Goal: Information Seeking & Learning: Learn about a topic

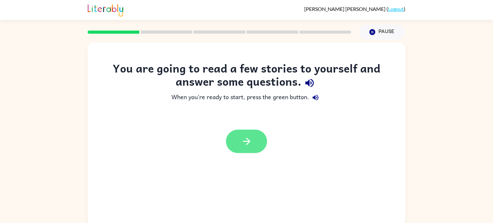
click at [244, 139] on icon "button" at bounding box center [246, 141] width 11 height 11
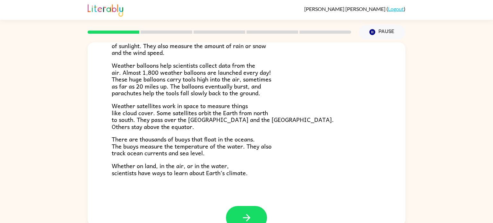
scroll to position [167, 0]
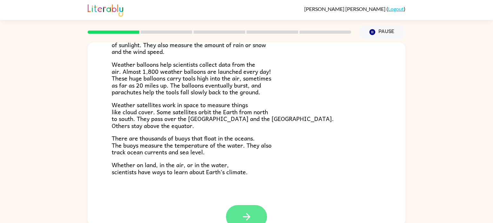
click at [234, 217] on button "button" at bounding box center [246, 216] width 41 height 23
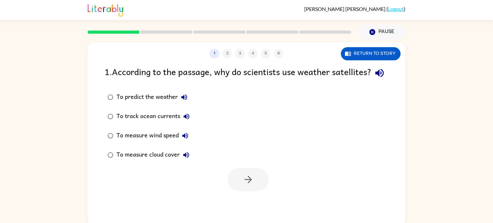
scroll to position [0, 0]
click at [378, 55] on button "Return to story" at bounding box center [371, 53] width 60 height 13
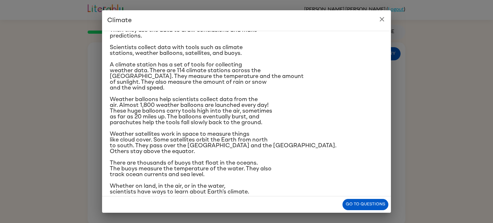
scroll to position [76, 0]
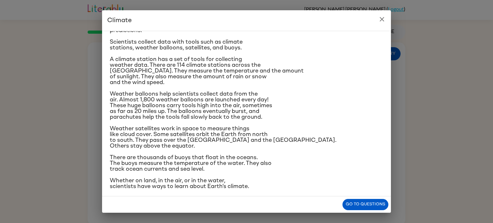
click at [380, 22] on icon "close" at bounding box center [382, 19] width 8 height 8
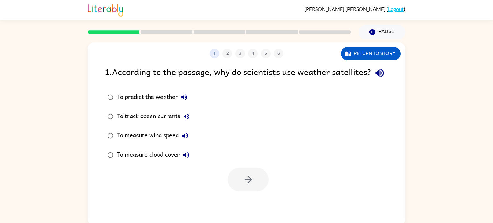
click at [117, 161] on div "To measure cloud cover" at bounding box center [154, 155] width 76 height 13
click at [260, 191] on button "button" at bounding box center [247, 179] width 41 height 23
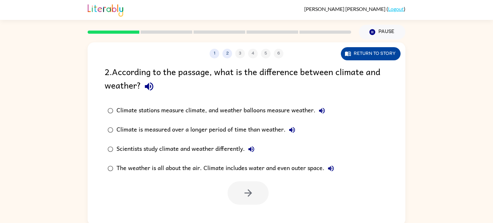
click at [363, 57] on button "Return to story" at bounding box center [371, 53] width 60 height 13
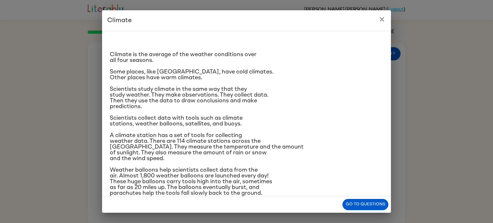
click at [382, 18] on icon "close" at bounding box center [381, 19] width 4 height 4
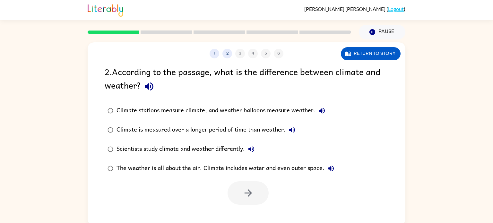
click at [222, 130] on div "Climate is measured over a longer period of time than weather." at bounding box center [207, 130] width 182 height 13
click at [257, 195] on button "button" at bounding box center [247, 192] width 41 height 23
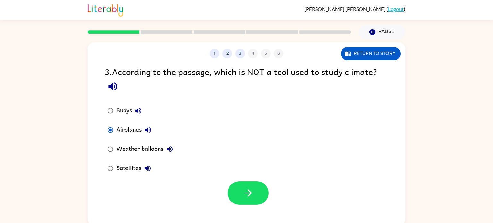
drag, startPoint x: 231, startPoint y: 164, endPoint x: 238, endPoint y: 181, distance: 18.3
click at [238, 181] on div "3 . According to the passage, which is NOT a tool used to study climate? Buoys …" at bounding box center [247, 135] width 318 height 140
click at [246, 189] on icon "button" at bounding box center [248, 192] width 11 height 11
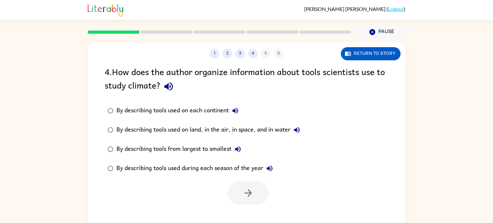
click at [275, 127] on div "By describing tools used on land, in the air, in space, and in water" at bounding box center [209, 130] width 187 height 13
click at [249, 194] on icon "button" at bounding box center [248, 192] width 11 height 11
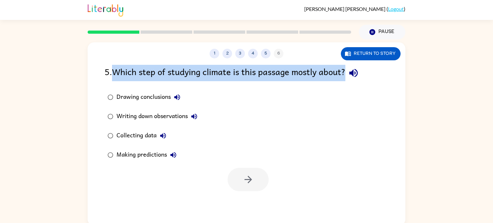
drag, startPoint x: 117, startPoint y: 73, endPoint x: 374, endPoint y: 72, distance: 256.9
click at [374, 72] on div "5 . Which step of studying climate is this passage mostly about?" at bounding box center [247, 73] width 284 height 16
click at [367, 50] on button "Return to story" at bounding box center [371, 53] width 60 height 13
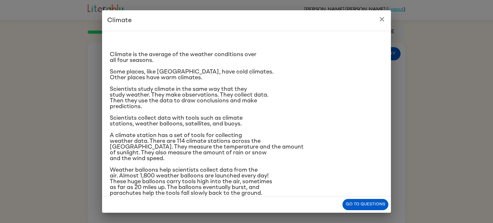
click at [379, 17] on icon "close" at bounding box center [382, 19] width 8 height 8
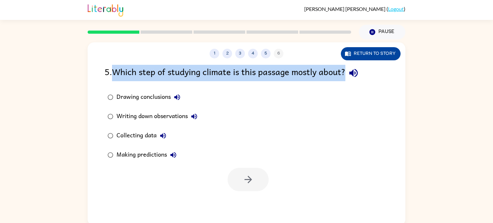
click at [379, 51] on button "Return to story" at bounding box center [371, 53] width 60 height 13
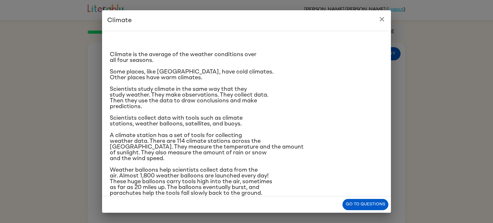
click at [382, 23] on button "close" at bounding box center [381, 19] width 13 height 13
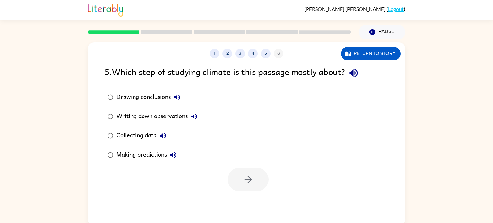
click at [129, 123] on div "Writing down observations" at bounding box center [158, 116] width 84 height 13
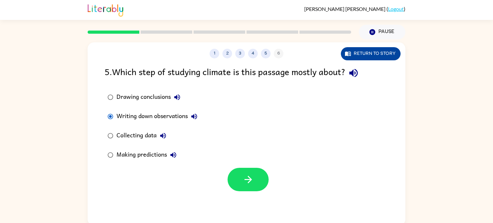
click at [394, 54] on button "Return to story" at bounding box center [371, 53] width 60 height 13
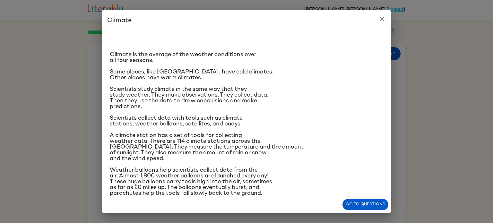
click at [383, 23] on button "close" at bounding box center [381, 19] width 13 height 13
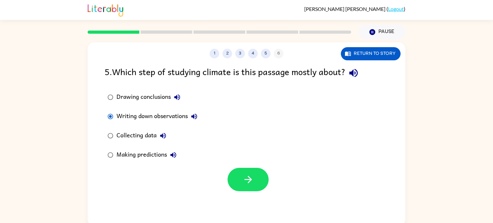
click at [144, 132] on div "Collecting data" at bounding box center [142, 135] width 53 height 13
click at [258, 179] on button "button" at bounding box center [247, 179] width 41 height 23
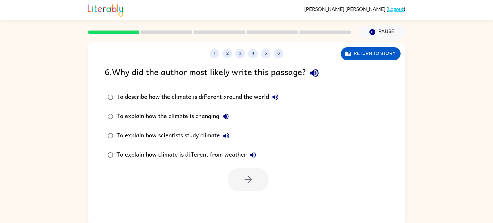
click at [134, 135] on div "To explain how scientists study climate" at bounding box center [174, 135] width 116 height 13
click at [235, 174] on button "button" at bounding box center [247, 179] width 41 height 23
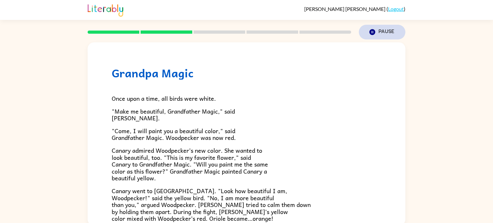
click at [389, 35] on button "Pause Pause" at bounding box center [382, 32] width 47 height 15
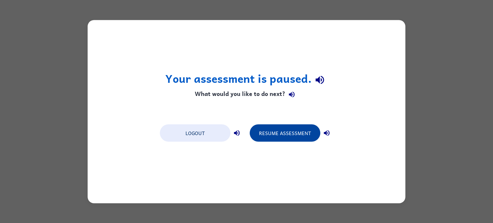
click at [294, 131] on button "Resume Assessment" at bounding box center [285, 132] width 71 height 17
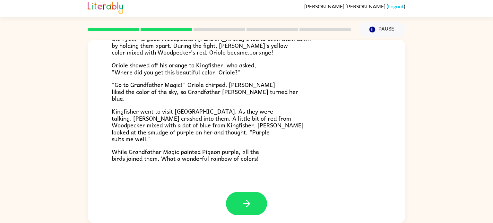
scroll to position [166, 0]
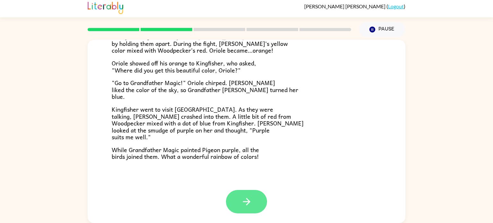
click at [248, 205] on icon "button" at bounding box center [246, 201] width 11 height 11
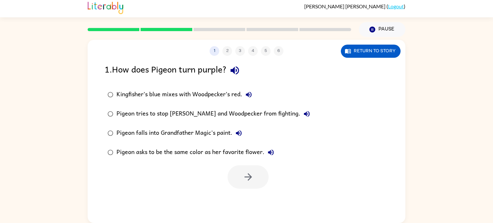
click at [214, 95] on div "Kingfisher’s blue mixes with Woodpecker’s red." at bounding box center [185, 94] width 139 height 13
click at [248, 183] on button "button" at bounding box center [247, 176] width 41 height 23
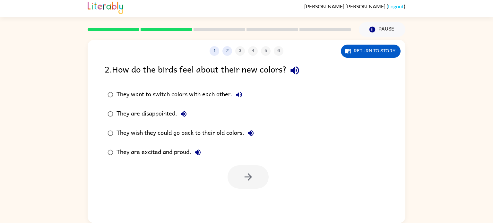
click at [180, 152] on div "They are excited and proud." at bounding box center [160, 152] width 88 height 13
click at [248, 179] on icon "button" at bounding box center [247, 176] width 7 height 7
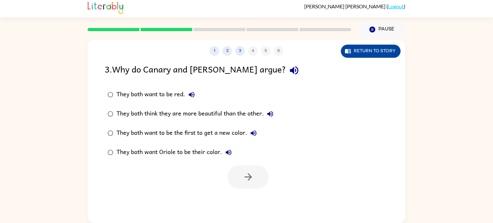
click at [359, 45] on button "Return to story" at bounding box center [371, 51] width 60 height 13
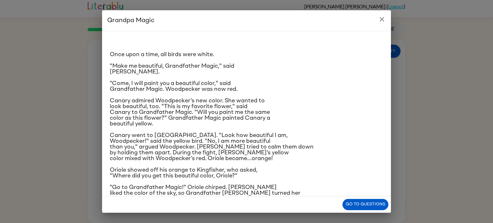
click at [382, 17] on icon "close" at bounding box center [382, 19] width 8 height 8
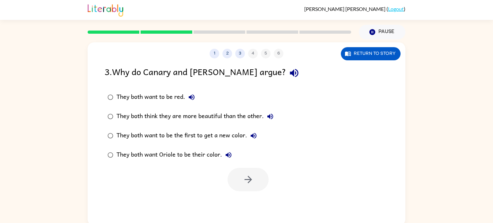
click at [254, 117] on div "They both think they are more beautiful than the other." at bounding box center [196, 116] width 160 height 13
click at [258, 187] on button "button" at bounding box center [247, 179] width 41 height 23
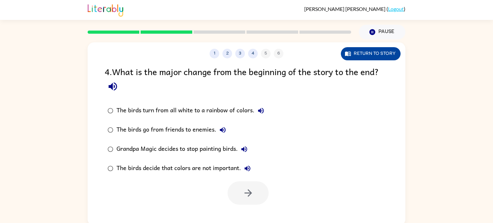
click at [378, 56] on button "Return to story" at bounding box center [371, 53] width 60 height 13
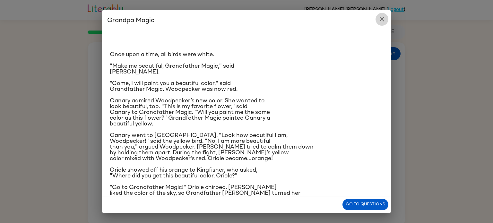
click at [381, 20] on icon "close" at bounding box center [382, 19] width 8 height 8
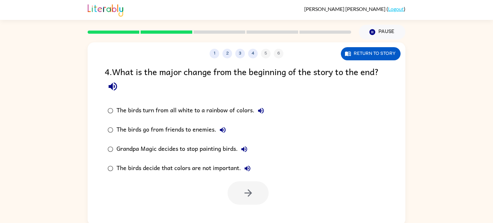
click at [238, 113] on div "The birds turn from all white to a rainbow of colors." at bounding box center [191, 110] width 151 height 13
click at [248, 197] on icon "button" at bounding box center [248, 192] width 11 height 11
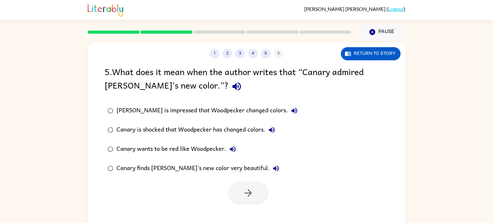
click at [211, 178] on label "Canary finds [PERSON_NAME]'s new color very beautiful." at bounding box center [202, 168] width 203 height 19
click at [216, 171] on div "Canary finds [PERSON_NAME]'s new color very beautiful." at bounding box center [199, 168] width 166 height 13
click at [239, 194] on button "button" at bounding box center [247, 192] width 41 height 23
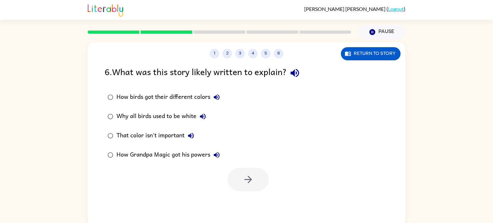
click at [178, 138] on div "That color isn't important" at bounding box center [156, 135] width 81 height 13
click at [247, 186] on button "button" at bounding box center [247, 179] width 41 height 23
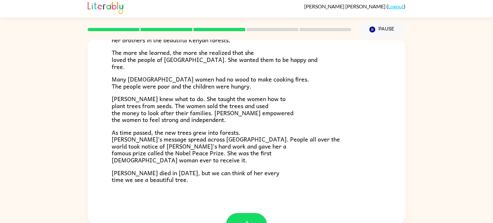
scroll to position [180, 0]
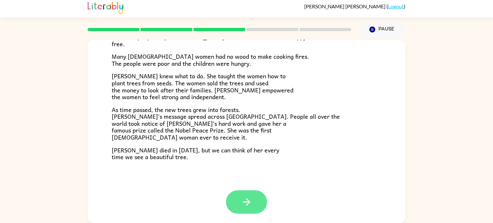
click at [250, 204] on icon "button" at bounding box center [246, 201] width 11 height 11
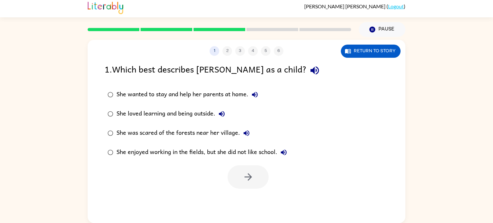
click at [189, 114] on div "She loved learning and being outside." at bounding box center [172, 113] width 112 height 13
click at [261, 176] on button "button" at bounding box center [247, 176] width 41 height 23
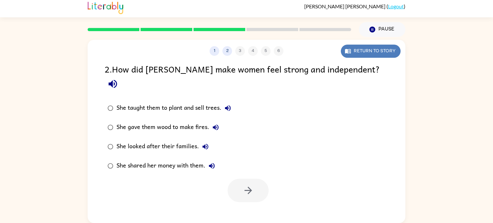
click at [361, 46] on button "Return to story" at bounding box center [371, 51] width 60 height 13
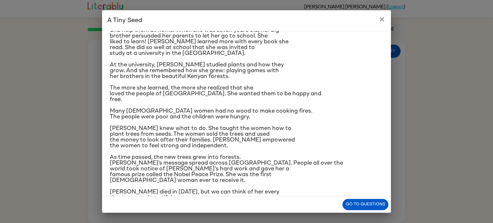
scroll to position [76, 0]
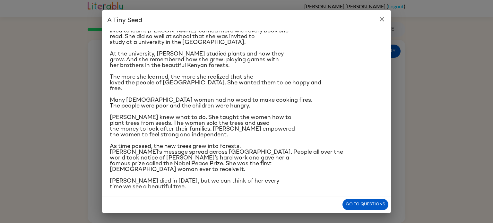
click at [381, 20] on icon "close" at bounding box center [381, 19] width 4 height 4
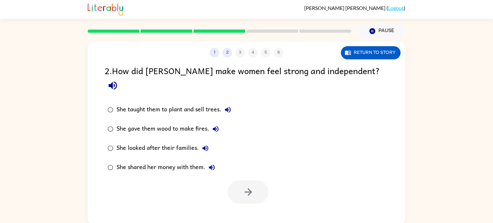
scroll to position [0, 0]
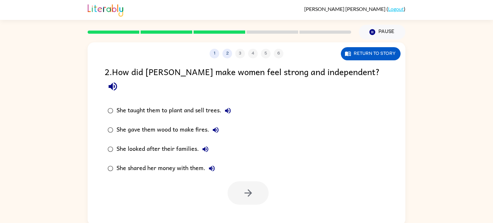
click at [191, 104] on div "She taught them to plant and sell trees." at bounding box center [175, 110] width 118 height 13
click at [247, 189] on icon "button" at bounding box center [247, 192] width 7 height 7
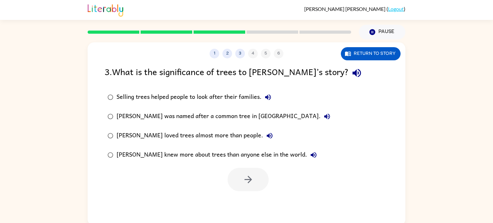
click at [362, 45] on div "1 2 3 4 5 6 Return to story" at bounding box center [247, 50] width 318 height 16
click at [363, 49] on button "Return to story" at bounding box center [371, 53] width 60 height 13
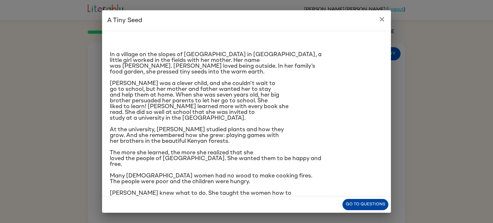
click at [353, 208] on button "Go to questions" at bounding box center [365, 204] width 46 height 11
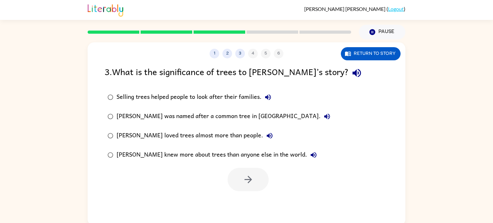
click at [351, 206] on div "1 2 3 4 5 6 Return to story 3 . What is the significance of trees to [PERSON_NA…" at bounding box center [247, 133] width 318 height 183
click at [338, 215] on div "1 2 3 4 5 6 Return to story 3 . What is the significance of trees to [PERSON_NA…" at bounding box center [247, 133] width 318 height 183
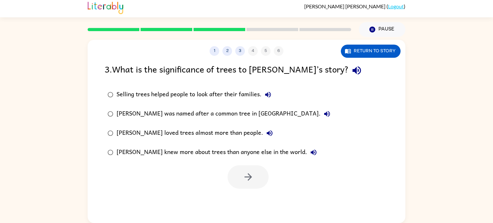
scroll to position [1, 0]
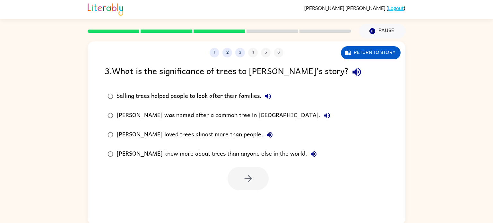
click at [185, 87] on label "Selling trees helped people to look after their families." at bounding box center [218, 96] width 235 height 19
click at [242, 173] on button "button" at bounding box center [247, 178] width 41 height 23
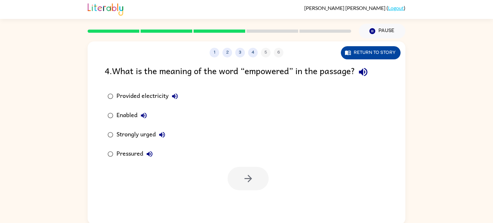
click at [375, 48] on button "Return to story" at bounding box center [371, 52] width 60 height 13
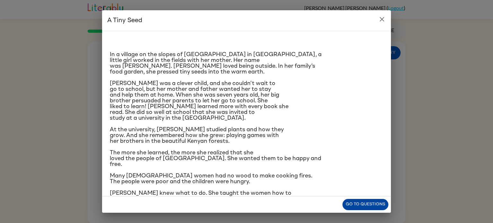
click at [356, 206] on button "Go to questions" at bounding box center [365, 204] width 46 height 11
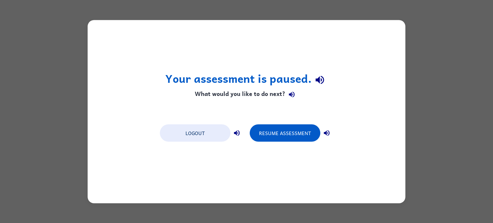
scroll to position [0, 0]
click at [286, 137] on button "Resume Assessment" at bounding box center [285, 132] width 71 height 17
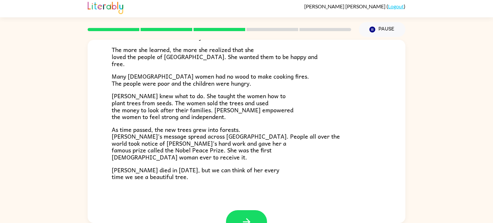
scroll to position [180, 0]
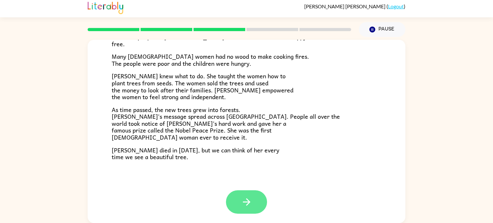
click at [244, 209] on button "button" at bounding box center [246, 201] width 41 height 23
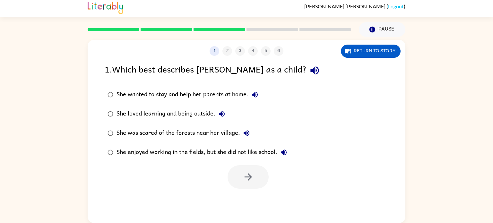
click at [132, 111] on div "She loved learning and being outside." at bounding box center [172, 113] width 112 height 13
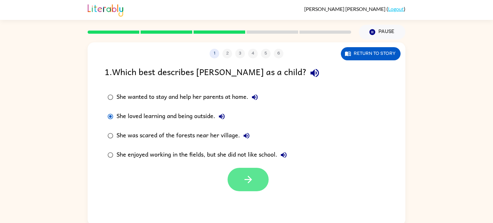
click at [252, 186] on button "button" at bounding box center [247, 179] width 41 height 23
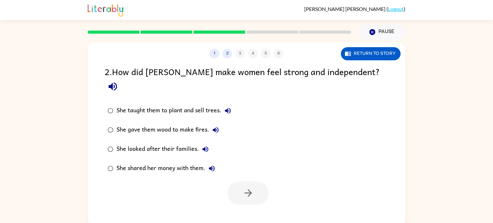
click at [142, 104] on div "She taught them to plant and sell trees." at bounding box center [175, 110] width 118 height 13
click at [252, 187] on icon "button" at bounding box center [248, 192] width 11 height 11
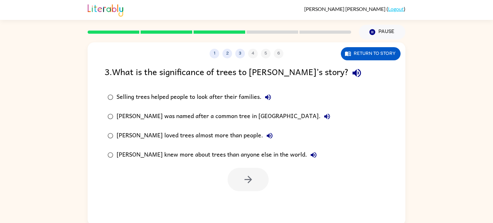
click at [133, 98] on div "Selling trees helped people to look after their families." at bounding box center [195, 97] width 158 height 13
click at [238, 183] on button "button" at bounding box center [247, 179] width 41 height 23
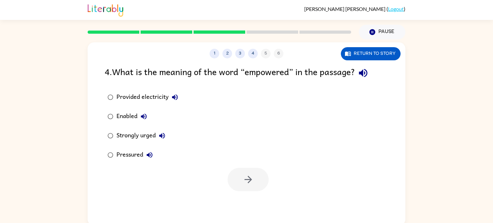
click at [126, 139] on div "Strongly urged" at bounding box center [142, 135] width 52 height 13
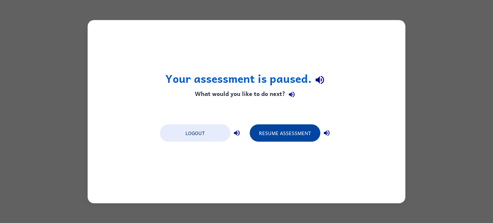
click at [293, 137] on button "Resume Assessment" at bounding box center [285, 132] width 71 height 17
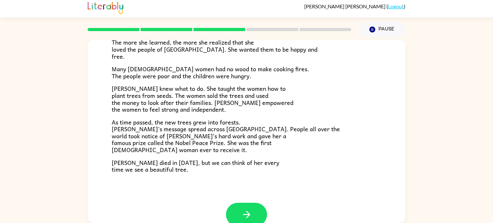
scroll to position [166, 0]
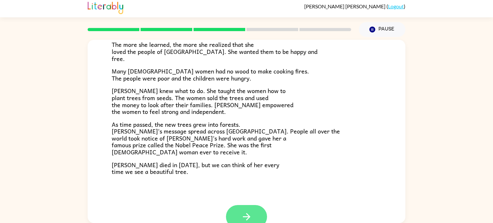
click at [244, 211] on icon "button" at bounding box center [246, 216] width 11 height 11
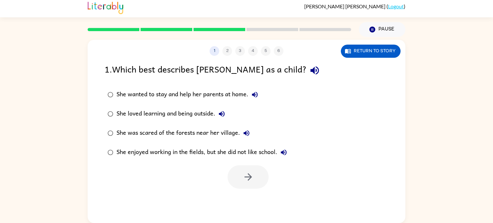
click at [124, 114] on div "She loved learning and being outside." at bounding box center [172, 113] width 112 height 13
click at [245, 183] on button "button" at bounding box center [247, 176] width 41 height 23
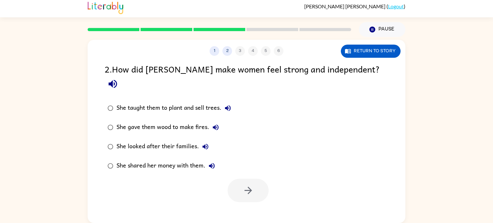
click at [137, 102] on div "She taught them to plant and sell trees." at bounding box center [175, 108] width 118 height 13
click at [260, 179] on button "button" at bounding box center [247, 190] width 41 height 23
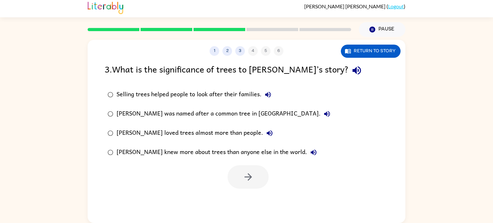
click at [143, 98] on div "Selling trees helped people to look after their families." at bounding box center [195, 94] width 158 height 13
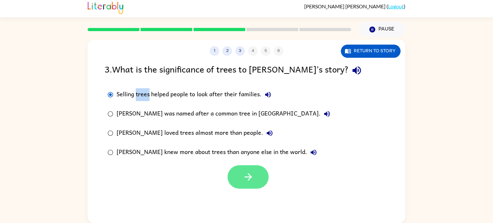
click at [258, 178] on button "button" at bounding box center [247, 176] width 41 height 23
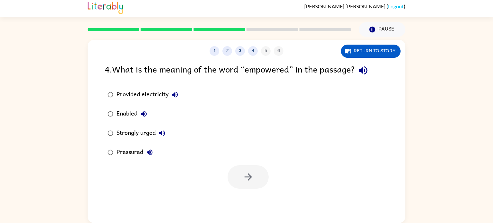
click at [126, 139] on div "Strongly urged" at bounding box center [142, 133] width 52 height 13
click at [260, 169] on button "button" at bounding box center [247, 176] width 41 height 23
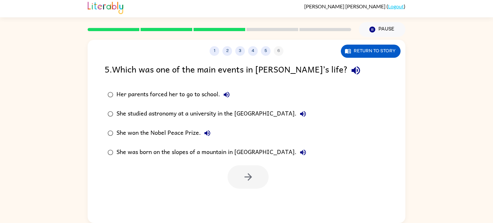
click at [167, 117] on div "She studied astronomy at a university in the [GEOGRAPHIC_DATA]." at bounding box center [212, 113] width 193 height 13
click at [194, 135] on div "She won the Nobel Peace Prize." at bounding box center [164, 133] width 97 height 13
click at [243, 177] on icon "button" at bounding box center [248, 176] width 11 height 11
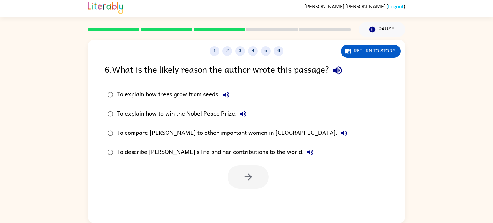
click at [240, 152] on div "To describe [PERSON_NAME]’s life and her contributions to the world." at bounding box center [216, 152] width 200 height 13
click at [245, 167] on button "button" at bounding box center [247, 176] width 41 height 23
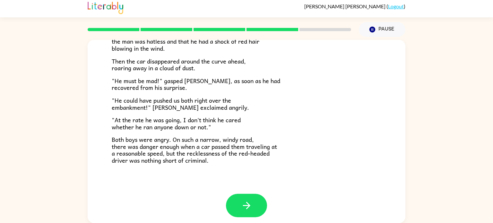
scroll to position [175, 0]
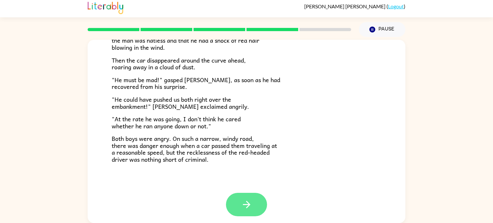
click at [248, 203] on icon "button" at bounding box center [246, 204] width 7 height 7
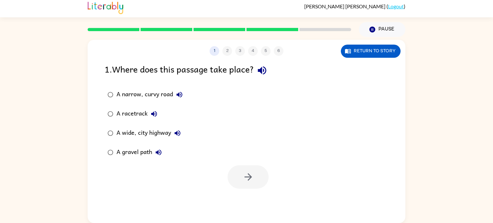
click at [149, 94] on div "A narrow, curvy road" at bounding box center [150, 94] width 69 height 13
click at [244, 184] on button "button" at bounding box center [247, 176] width 41 height 23
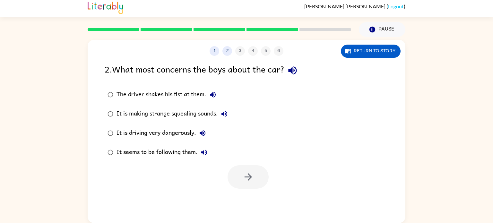
click at [135, 133] on div "It is driving very dangerously." at bounding box center [162, 133] width 92 height 13
click at [244, 175] on icon "button" at bounding box center [248, 176] width 11 height 11
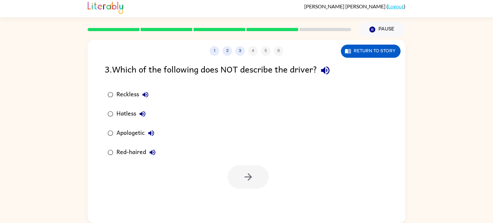
click at [131, 134] on div "Apologetic" at bounding box center [136, 133] width 41 height 13
click at [253, 179] on button "button" at bounding box center [247, 176] width 41 height 23
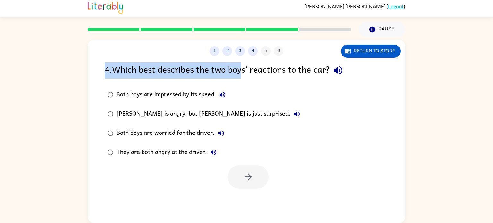
drag, startPoint x: 94, startPoint y: 69, endPoint x: 242, endPoint y: 77, distance: 147.8
click at [242, 77] on div "4 . Which best describes the two boys’ reactions to the car? Both boys are impr…" at bounding box center [247, 125] width 318 height 126
click at [392, 47] on button "Return to story" at bounding box center [371, 51] width 60 height 13
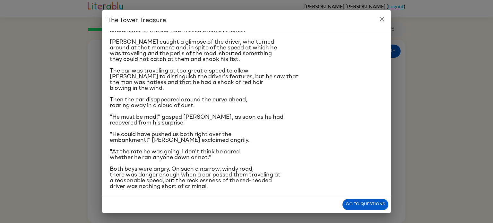
scroll to position [76, 0]
click at [366, 209] on button "Go to questions" at bounding box center [365, 204] width 46 height 11
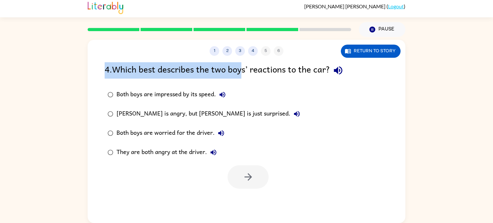
click at [132, 156] on div "They are both angry at the driver." at bounding box center [167, 152] width 103 height 13
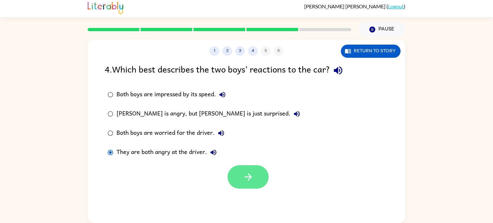
click at [245, 179] on icon "button" at bounding box center [248, 176] width 11 height 11
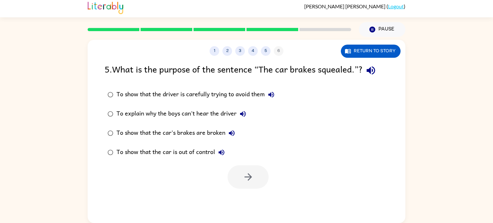
click at [117, 134] on div "To show that the car's brakes are broken" at bounding box center [177, 133] width 122 height 13
click at [240, 176] on button "button" at bounding box center [247, 176] width 41 height 23
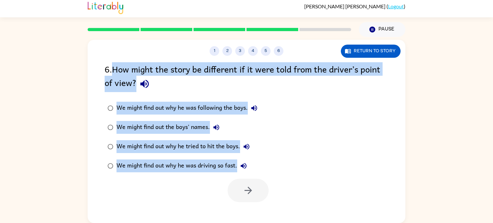
drag, startPoint x: 117, startPoint y: 72, endPoint x: 379, endPoint y: 178, distance: 283.1
click at [379, 178] on div "6 . How might the story be different if it were told from the driver’s point of…" at bounding box center [247, 132] width 318 height 140
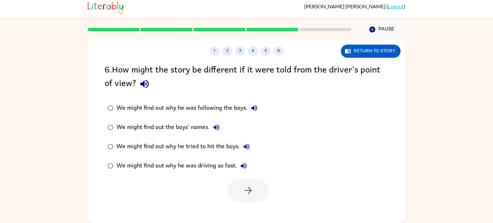
click at [379, 178] on div at bounding box center [247, 188] width 318 height 27
click at [123, 166] on div "We might find out why he was driving so fast." at bounding box center [182, 165] width 133 height 13
click at [252, 197] on button "button" at bounding box center [247, 190] width 41 height 23
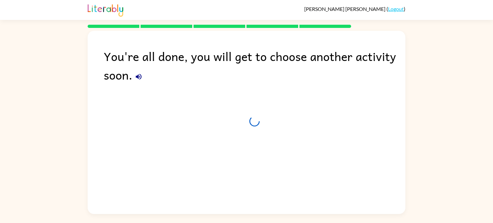
scroll to position [0, 0]
